Goal: Transaction & Acquisition: Purchase product/service

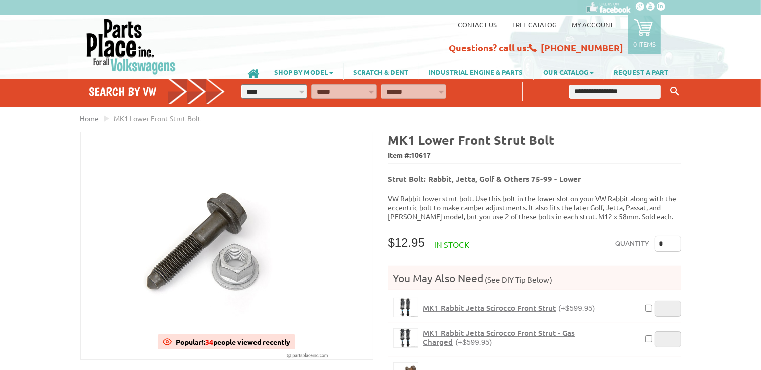
scroll to position [53, 0]
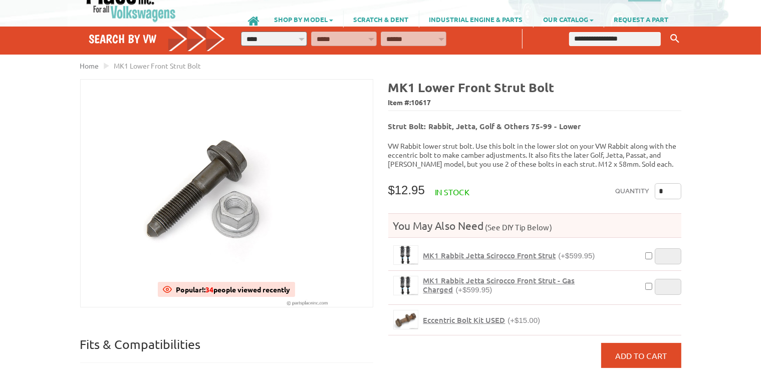
click at [463, 315] on span "Eccentric Bolt Kit USED" at bounding box center [465, 320] width 82 height 10
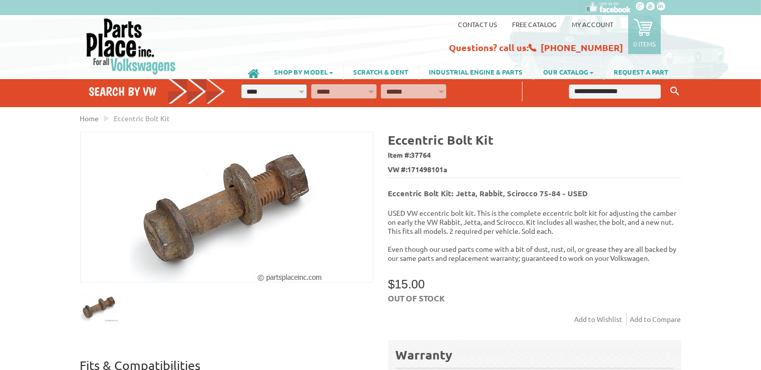
click at [437, 167] on span "171498101a" at bounding box center [428, 169] width 40 height 11
copy span "171498101a"
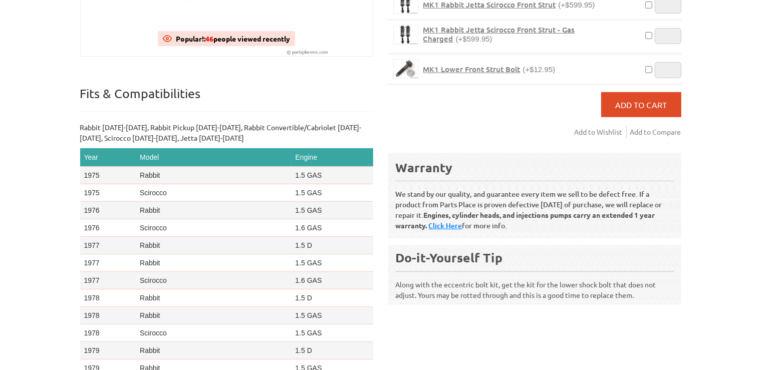
scroll to position [370, 0]
